Goal: Information Seeking & Learning: Learn about a topic

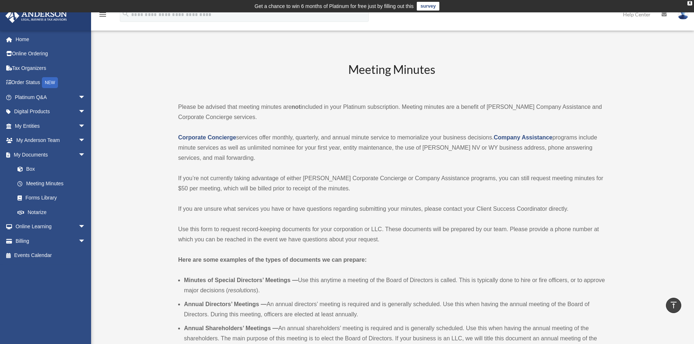
scroll to position [1312, 0]
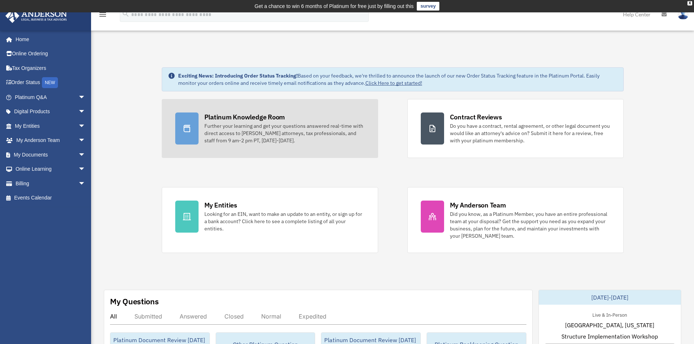
click at [248, 136] on div "Further your learning and get your questions answered real-time with direct acc…" at bounding box center [284, 133] width 160 height 22
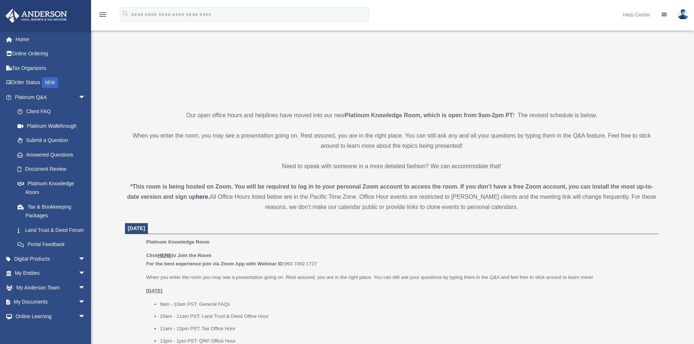
scroll to position [114, 0]
click at [165, 253] on u "HERE" at bounding box center [164, 253] width 13 height 5
